Goal: Check status: Check status

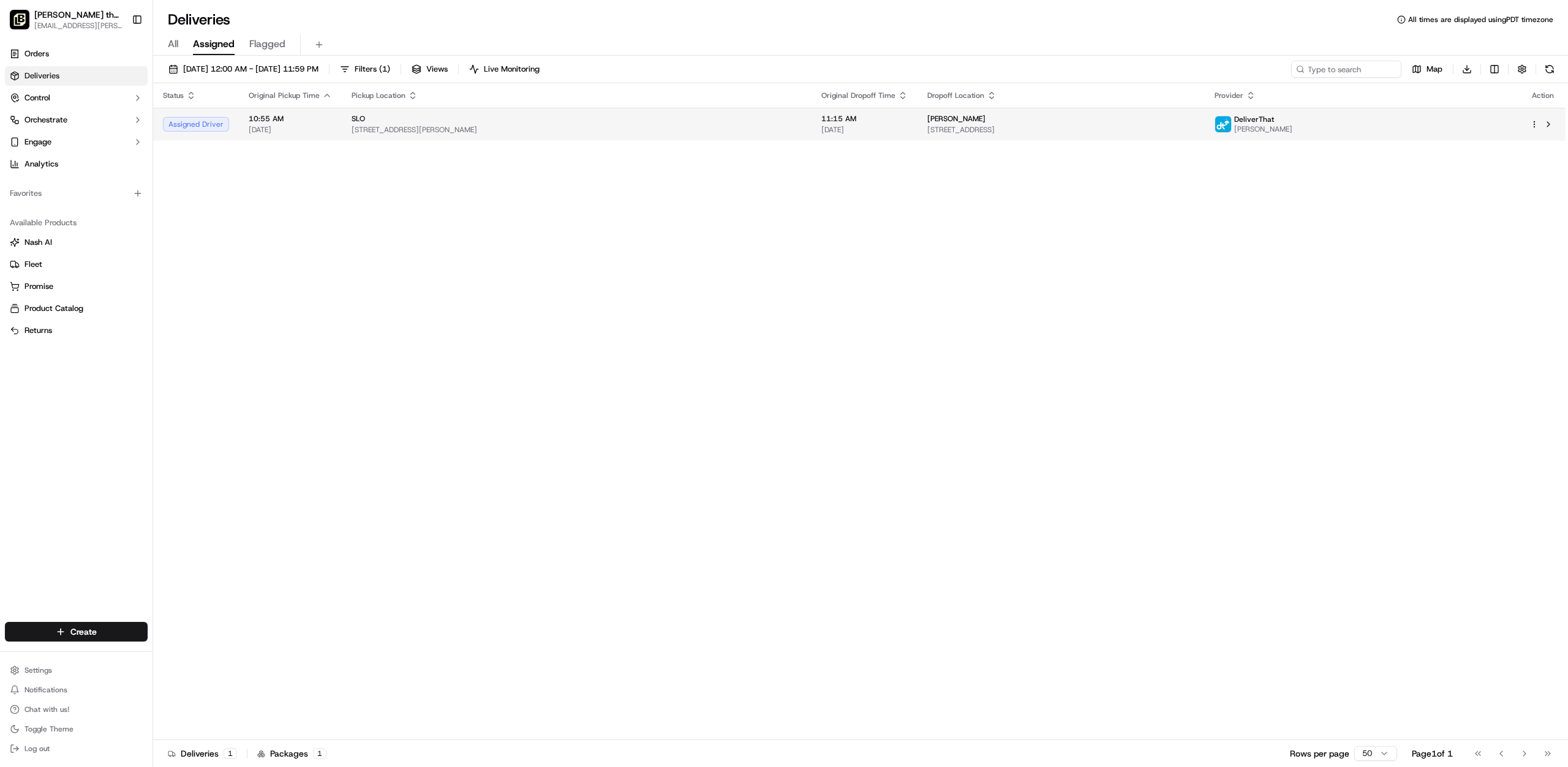
click at [366, 123] on div "SLO" at bounding box center [577, 119] width 450 height 10
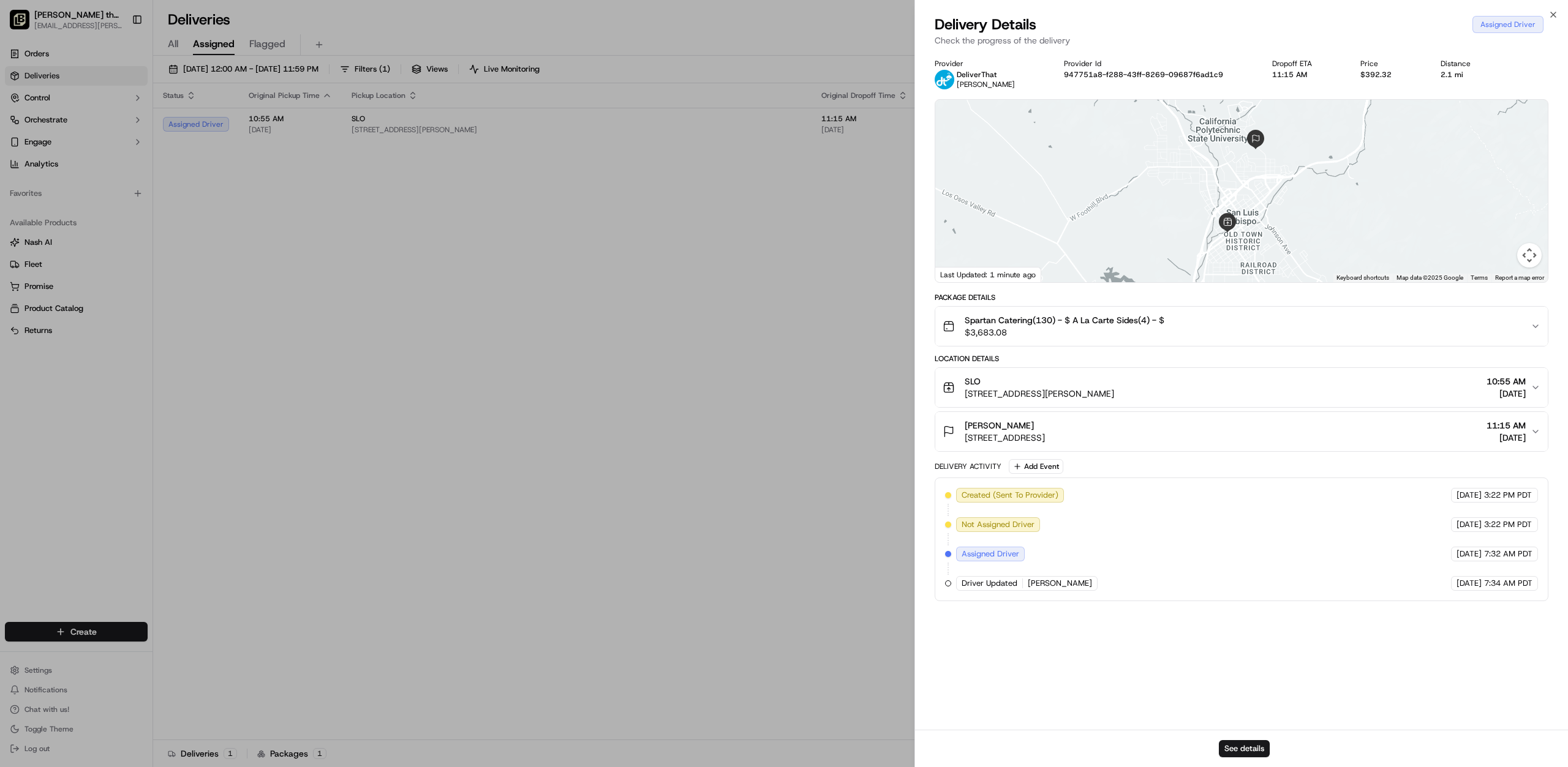
click at [734, 531] on body "Nick the Greek (SLO) slo@fran.nickthegreek.com Toggle Sidebar Orders Deliveries…" at bounding box center [784, 384] width 1568 height 767
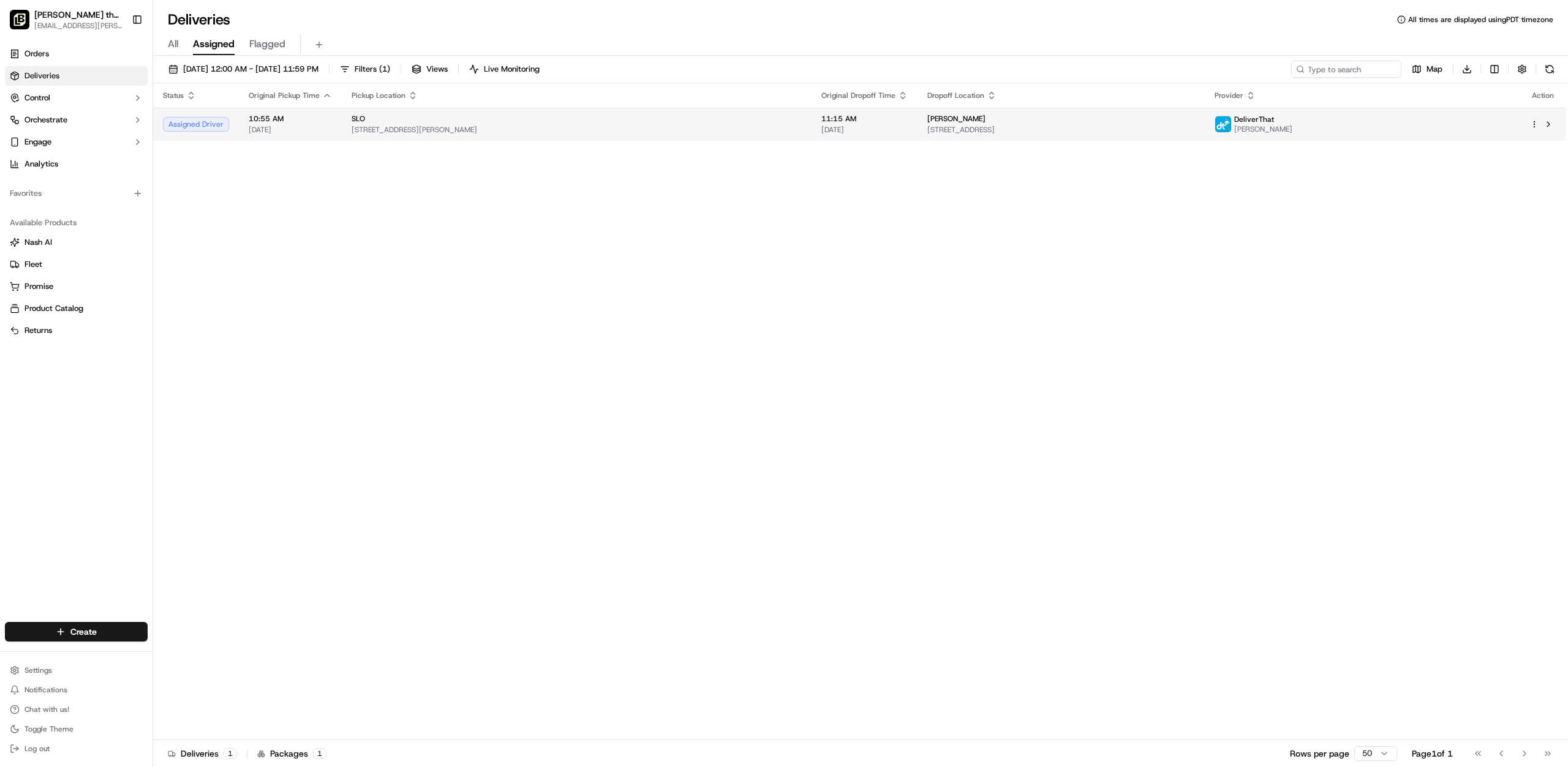
click at [602, 134] on span "[STREET_ADDRESS][PERSON_NAME]" at bounding box center [577, 130] width 450 height 10
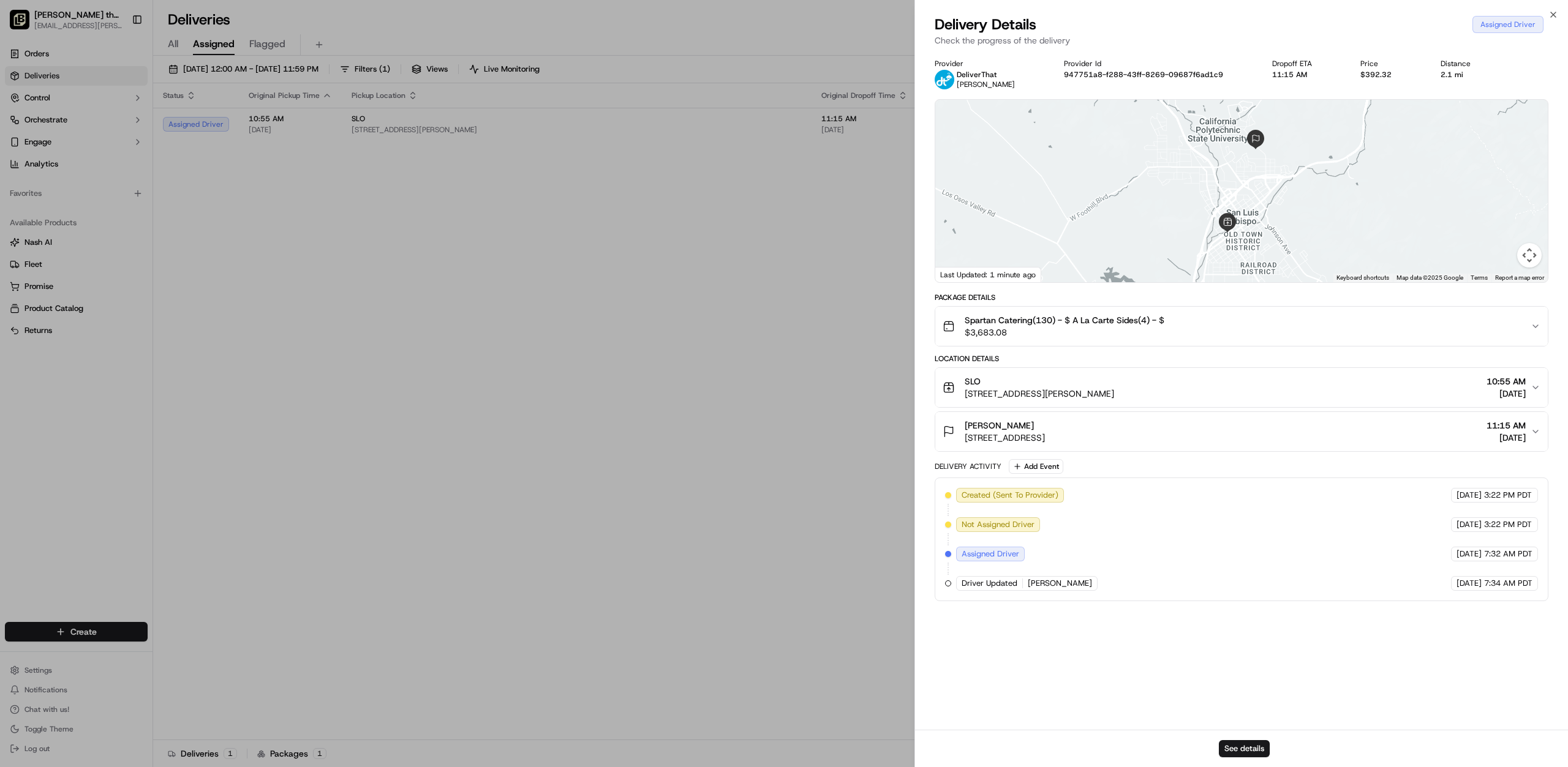
click at [585, 438] on body "Nick the Greek (SLO) slo@fran.nickthegreek.com Toggle Sidebar Orders Deliveries…" at bounding box center [784, 384] width 1568 height 767
